Goal: Task Accomplishment & Management: Complete application form

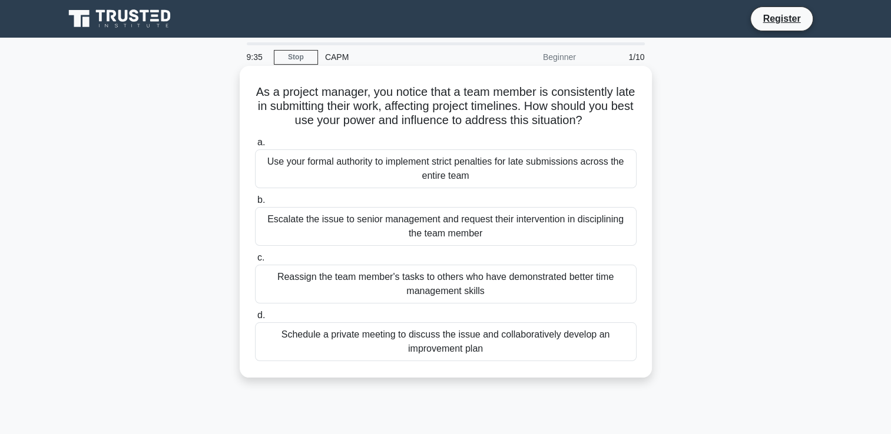
click at [370, 334] on div "Schedule a private meeting to discuss the issue and collaboratively develop an …" at bounding box center [445, 342] width 381 height 39
click at [255, 320] on input "d. Schedule a private meeting to discuss the issue and collaboratively develop …" at bounding box center [255, 316] width 0 height 8
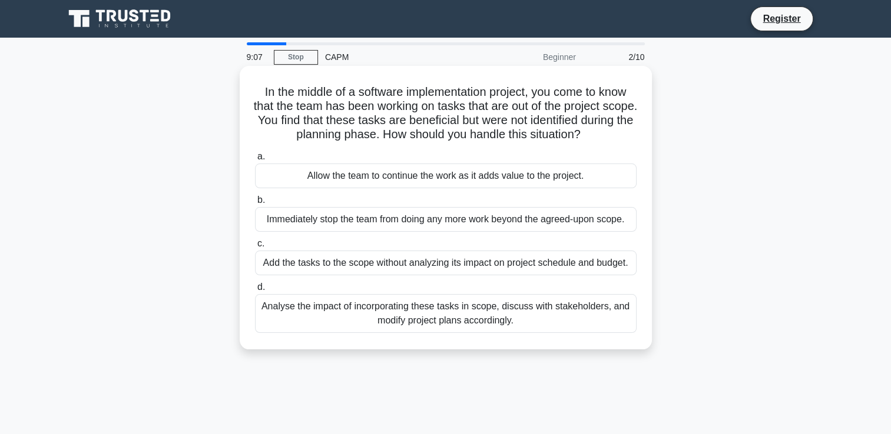
click at [417, 315] on div "Analyse the impact of incorporating these tasks in scope, discuss with stakehol…" at bounding box center [445, 313] width 381 height 39
click at [255, 291] on input "d. Analyse the impact of incorporating these tasks in scope, discuss with stake…" at bounding box center [255, 288] width 0 height 8
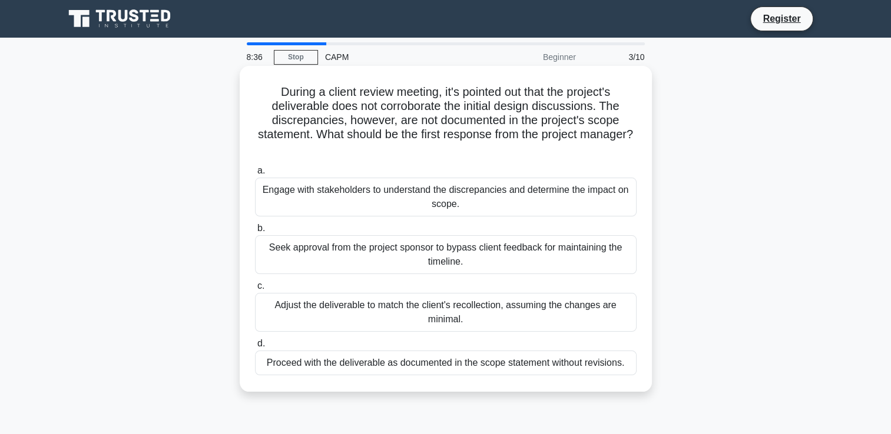
click at [372, 257] on div "Seek approval from the project sponsor to bypass client feedback for maintainin…" at bounding box center [445, 254] width 381 height 39
click at [255, 233] on input "b. Seek approval from the project sponsor to bypass client feedback for maintai…" at bounding box center [255, 229] width 0 height 8
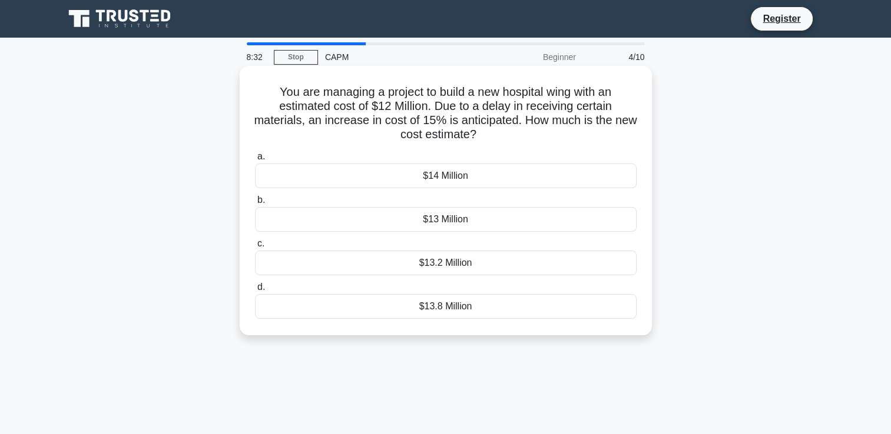
click at [469, 182] on div "$14 Million" at bounding box center [445, 176] width 381 height 25
click at [255, 161] on input "a. $14 Million" at bounding box center [255, 157] width 0 height 8
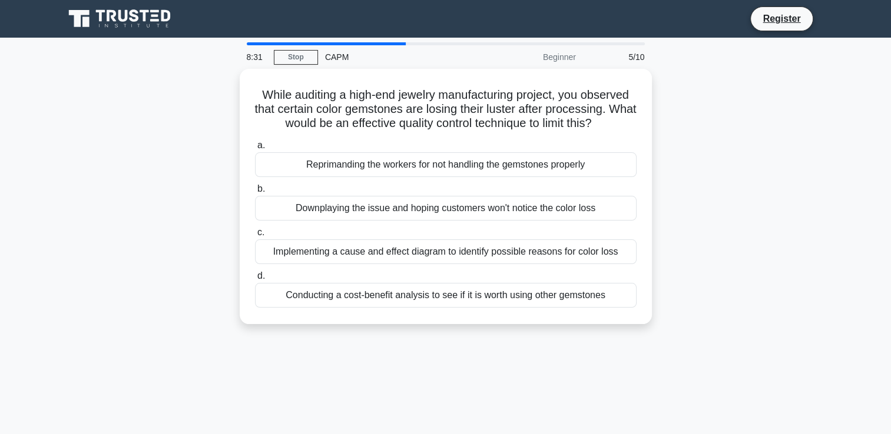
click at [469, 182] on label "b. Downplaying the issue and hoping customers won't notice the color loss" at bounding box center [445, 201] width 381 height 39
click at [255, 185] on input "b. Downplaying the issue and hoping customers won't notice the color loss" at bounding box center [255, 189] width 0 height 8
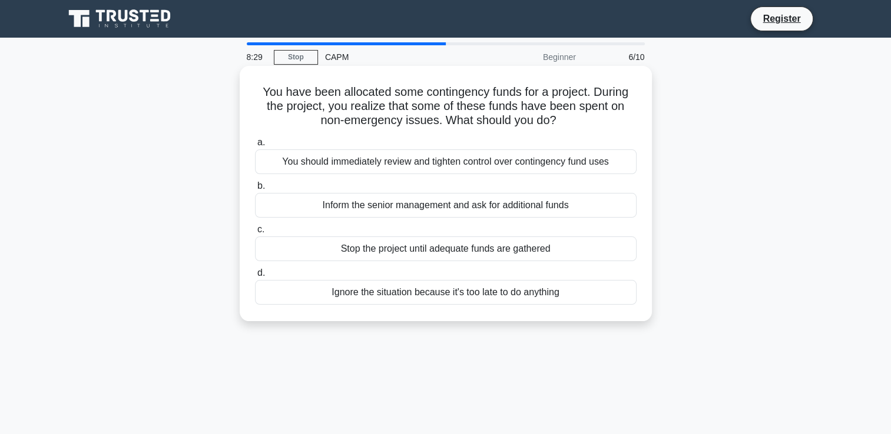
click at [467, 198] on div "Inform the senior management and ask for additional funds" at bounding box center [445, 205] width 381 height 25
click at [255, 190] on input "b. Inform the senior management and ask for additional funds" at bounding box center [255, 186] width 0 height 8
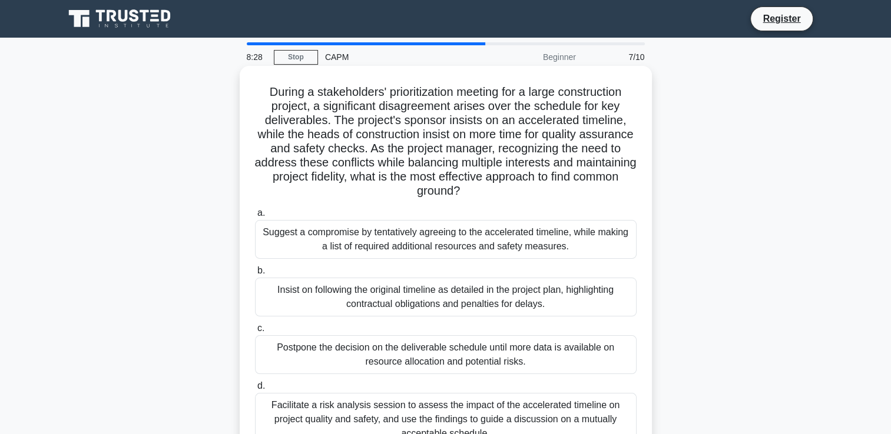
click at [457, 316] on div "Insist on following the original timeline as detailed in the project plan, high…" at bounding box center [445, 297] width 381 height 39
click at [255, 275] on input "b. Insist on following the original timeline as detailed in the project plan, h…" at bounding box center [255, 271] width 0 height 8
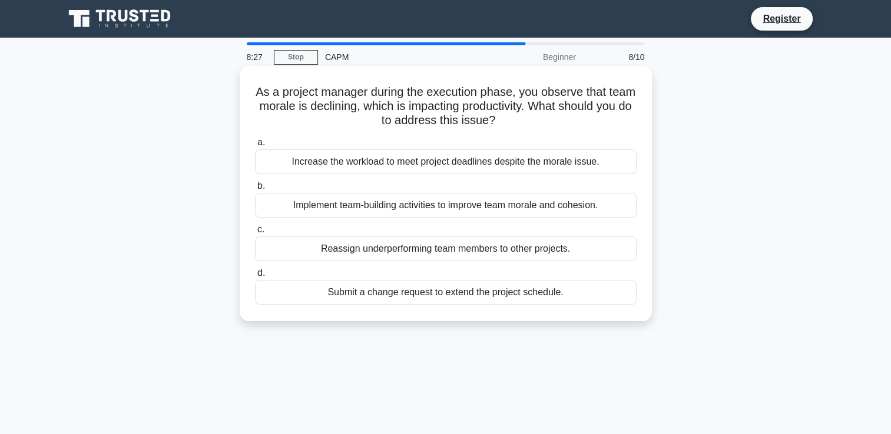
click at [438, 251] on div "Reassign underperforming team members to other projects." at bounding box center [445, 249] width 381 height 25
click at [255, 234] on input "c. Reassign underperforming team members to other projects." at bounding box center [255, 230] width 0 height 8
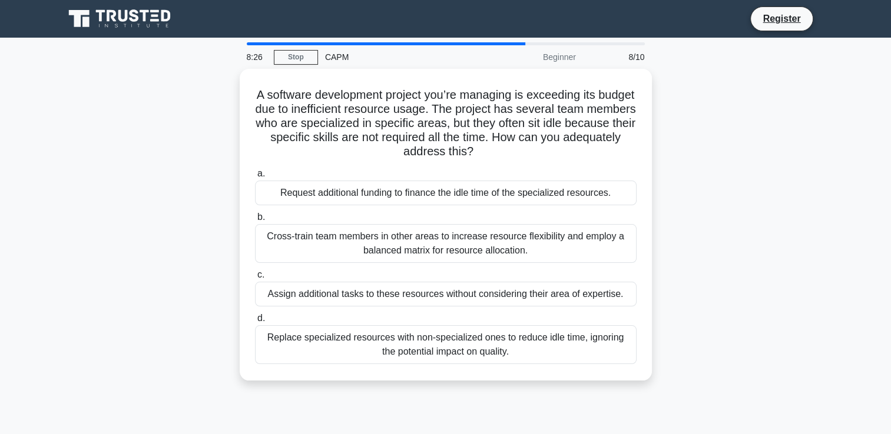
click at [438, 251] on div "Cross-train team members in other areas to increase resource flexibility and em…" at bounding box center [445, 243] width 381 height 39
click at [255, 221] on input "b. Cross-train team members in other areas to increase resource flexibility and…" at bounding box center [255, 218] width 0 height 8
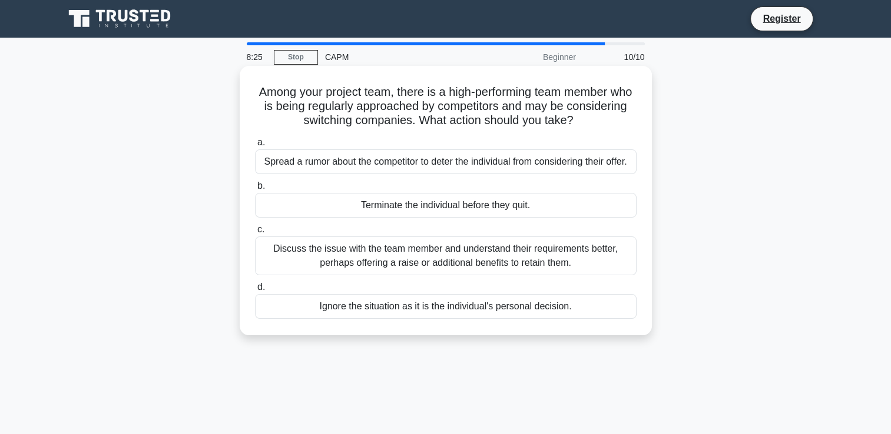
drag, startPoint x: 438, startPoint y: 251, endPoint x: 417, endPoint y: 239, distance: 24.2
click at [417, 239] on div "Discuss the issue with the team member and understand their requirements better…" at bounding box center [445, 256] width 381 height 39
drag, startPoint x: 417, startPoint y: 239, endPoint x: 401, endPoint y: 205, distance: 37.7
click at [401, 205] on div "Terminate the individual before they quit." at bounding box center [445, 205] width 381 height 25
click at [255, 190] on input "b. Terminate the individual before they quit." at bounding box center [255, 186] width 0 height 8
